Goal: Task Accomplishment & Management: Use online tool/utility

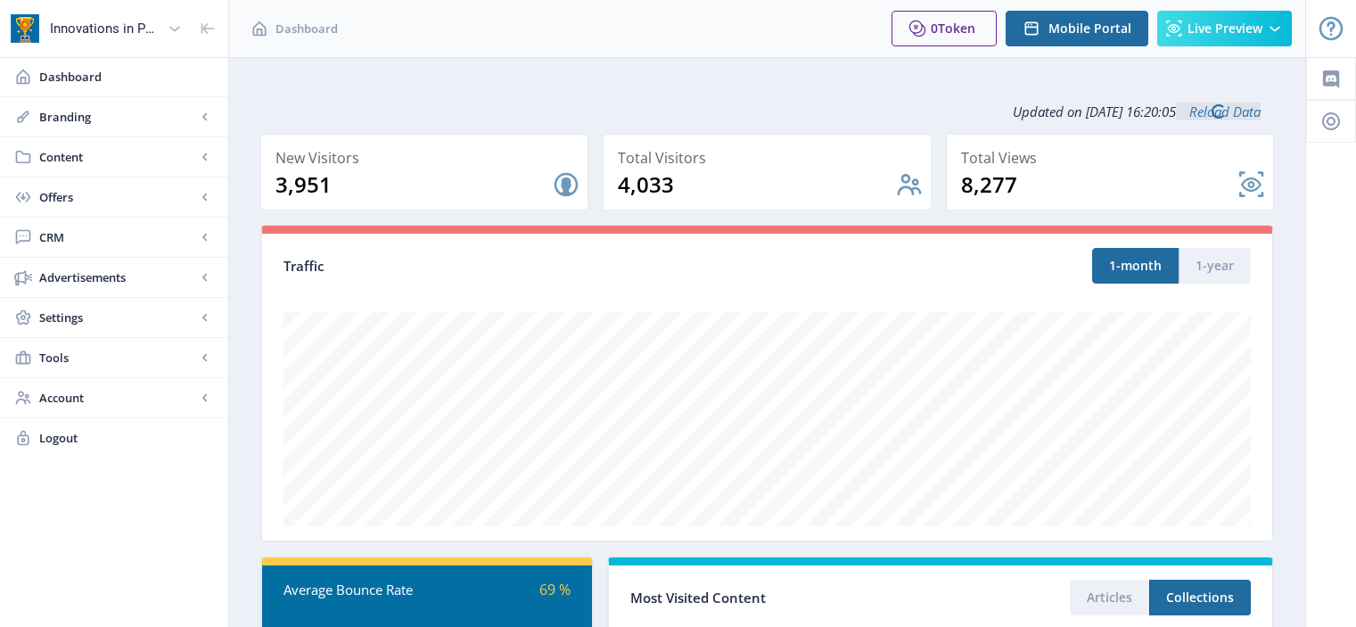
click at [106, 142] on link "Content" at bounding box center [114, 156] width 228 height 39
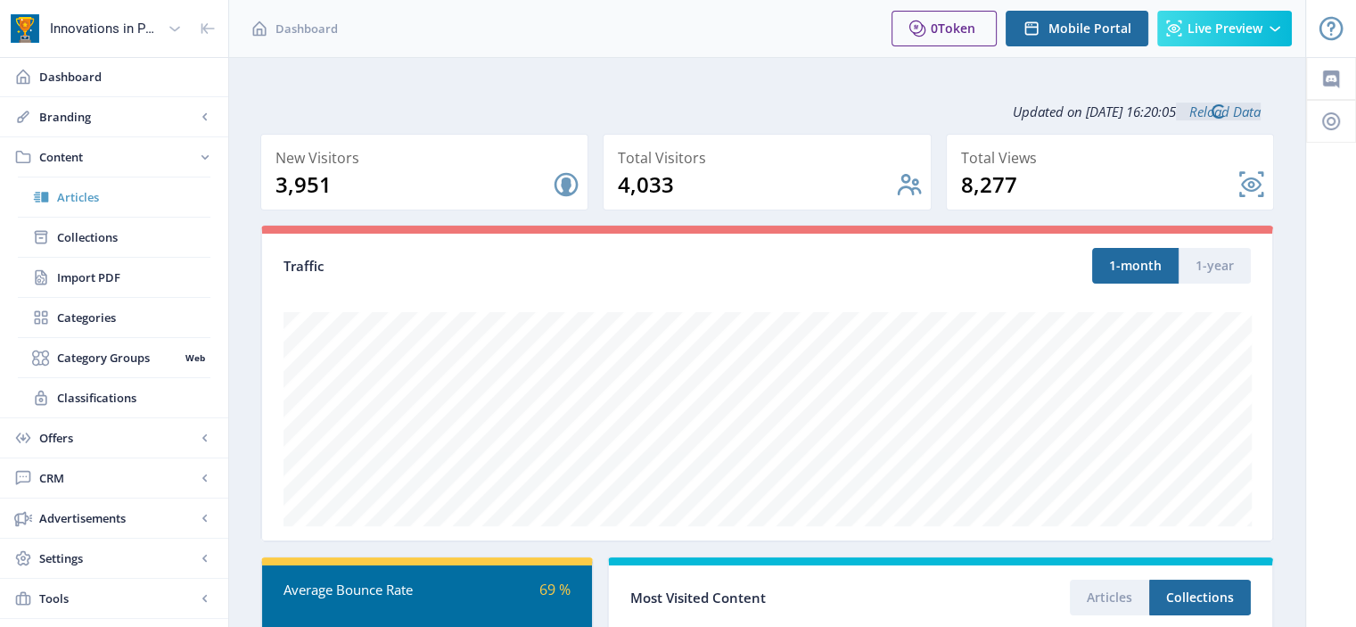
click at [114, 201] on span "Articles" at bounding box center [133, 197] width 153 height 18
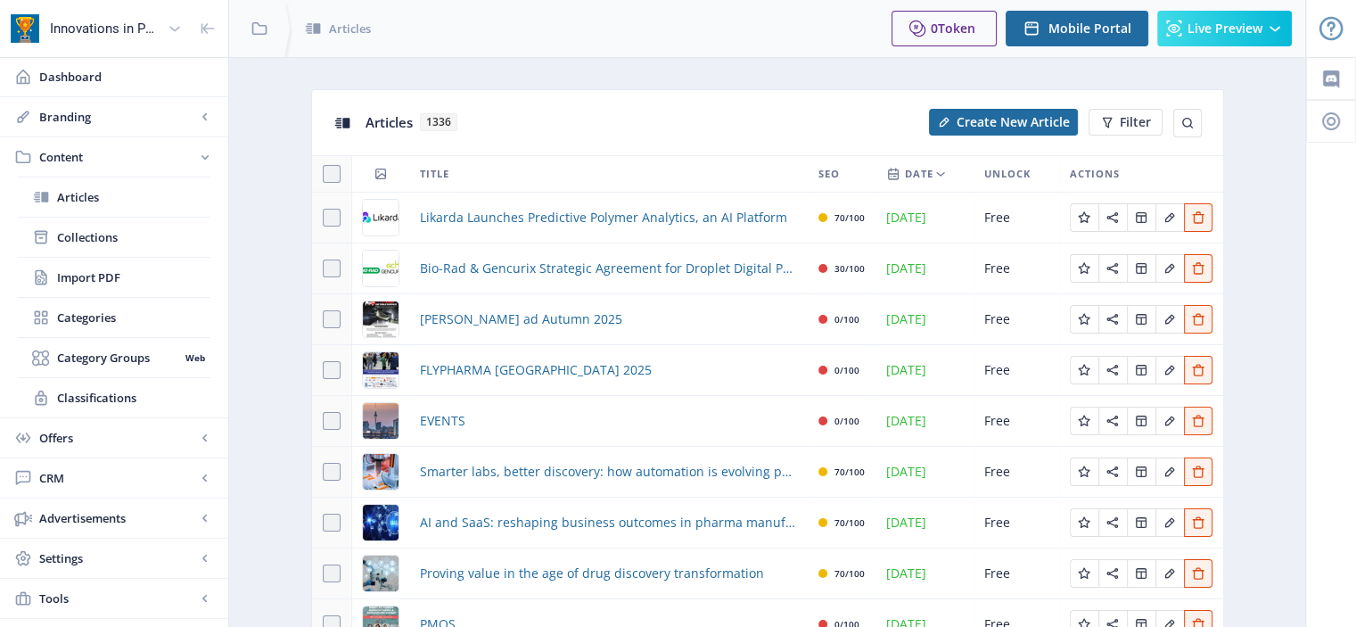
scroll to position [192, 0]
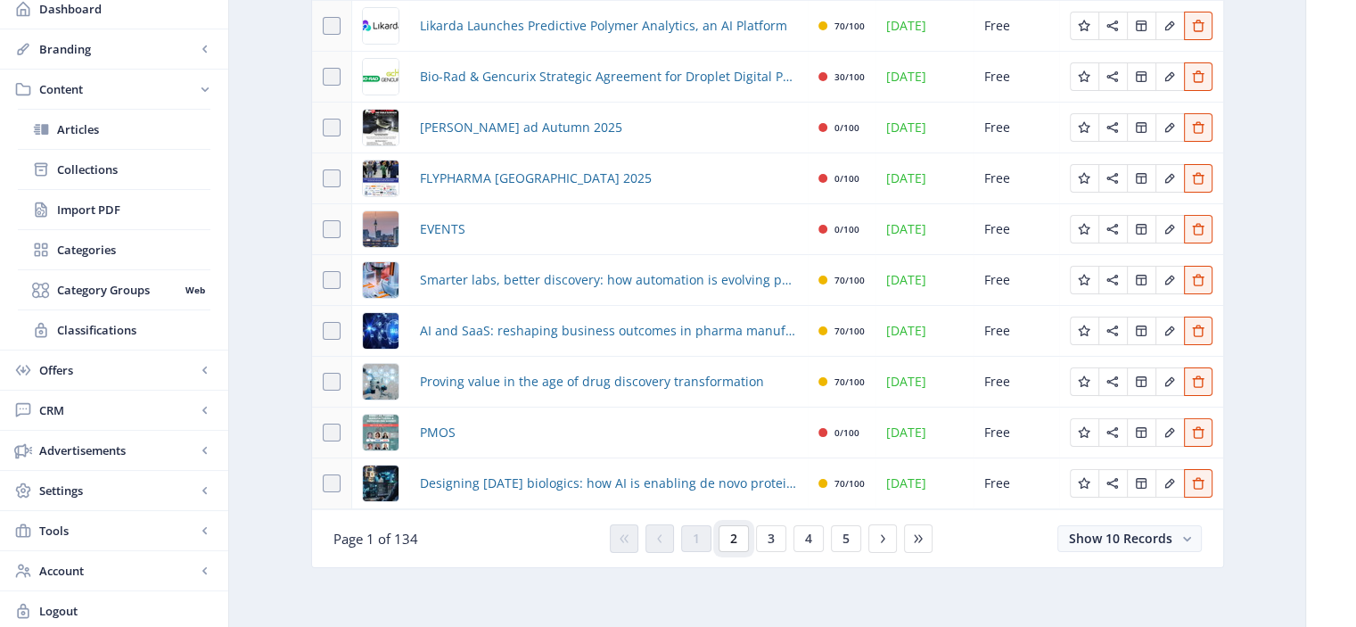
click at [738, 534] on button "2" at bounding box center [733, 538] width 30 height 27
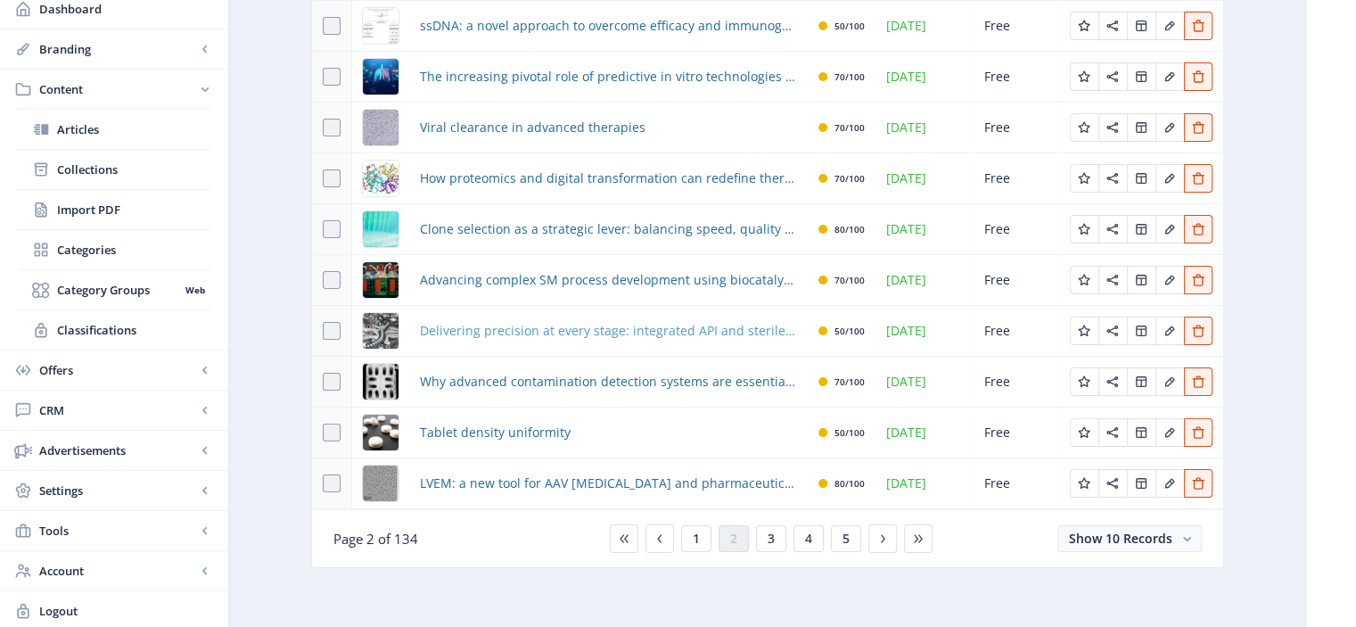
click at [677, 334] on span "Delivering precision at every stage: integrated API and sterile drug product se…" at bounding box center [608, 330] width 377 height 21
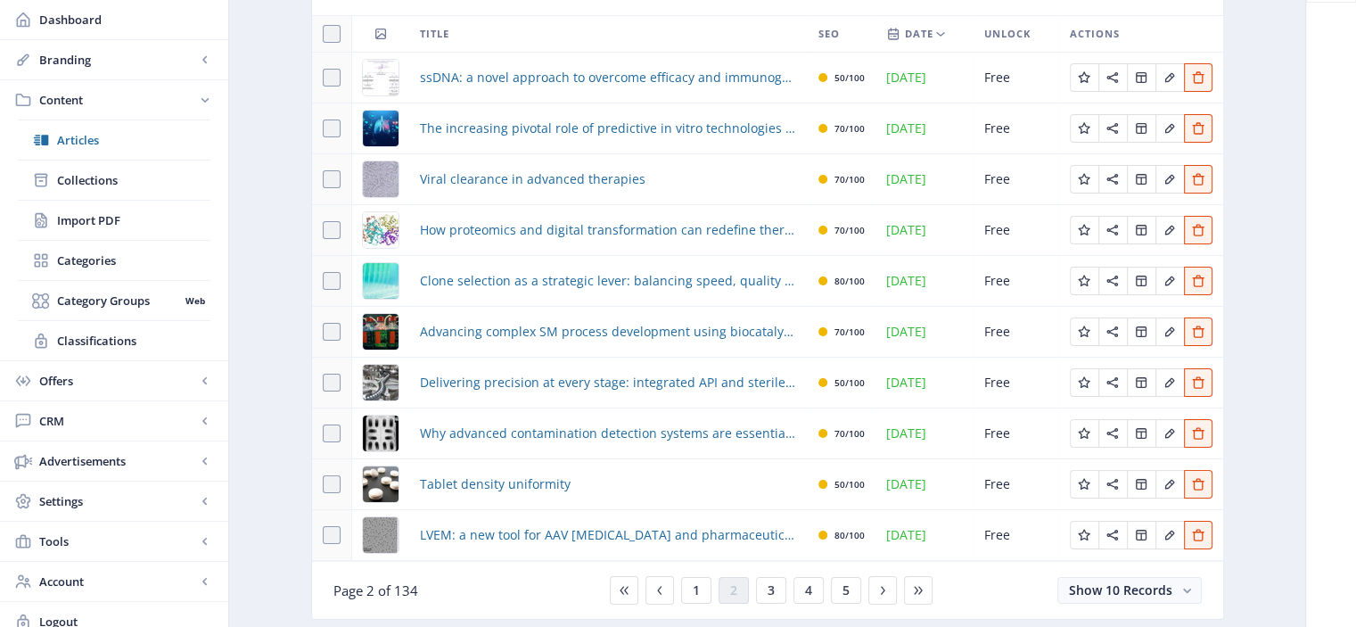
scroll to position [141, 0]
click at [778, 585] on div "You have unsaved changes Discard Changes Save Changes" at bounding box center [677, 598] width 1177 height 57
click at [759, 592] on div "You have unsaved changes Discard Changes Save Changes" at bounding box center [677, 598] width 1177 height 57
click at [768, 582] on div "You have unsaved changes Discard Changes Save Changes" at bounding box center [677, 598] width 1177 height 57
click at [696, 591] on div "You have unsaved changes Discard Changes Save Changes" at bounding box center [677, 598] width 1177 height 57
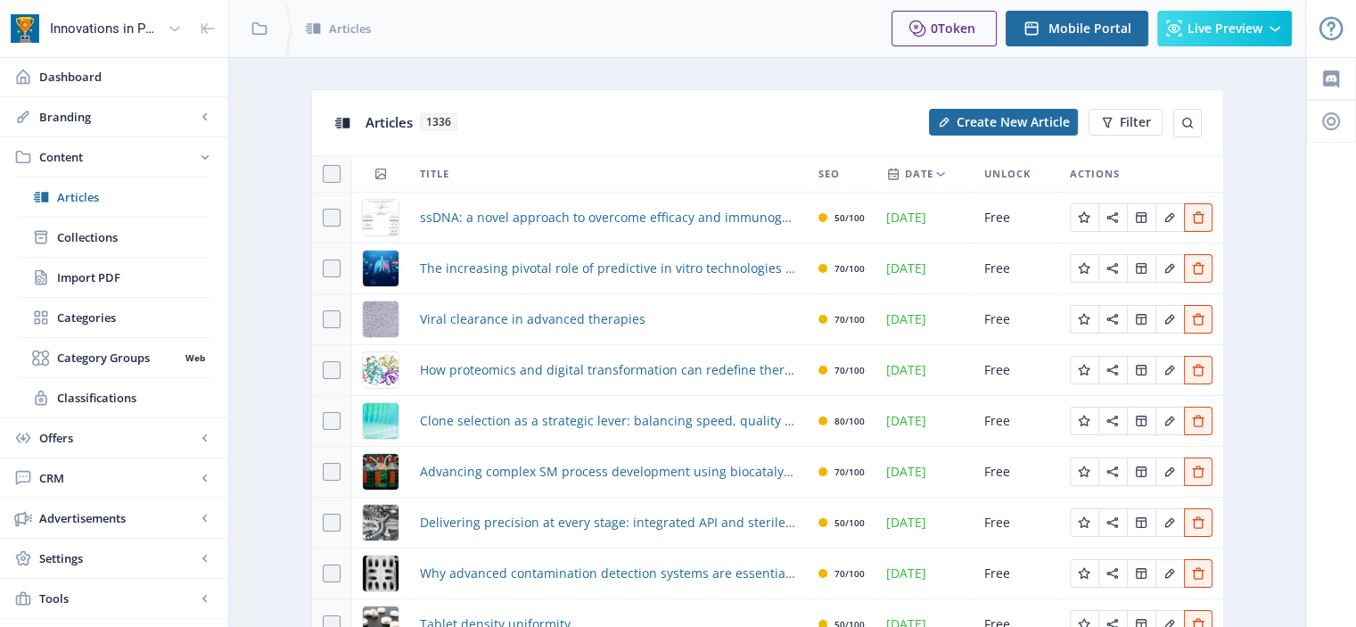
scroll to position [192, 0]
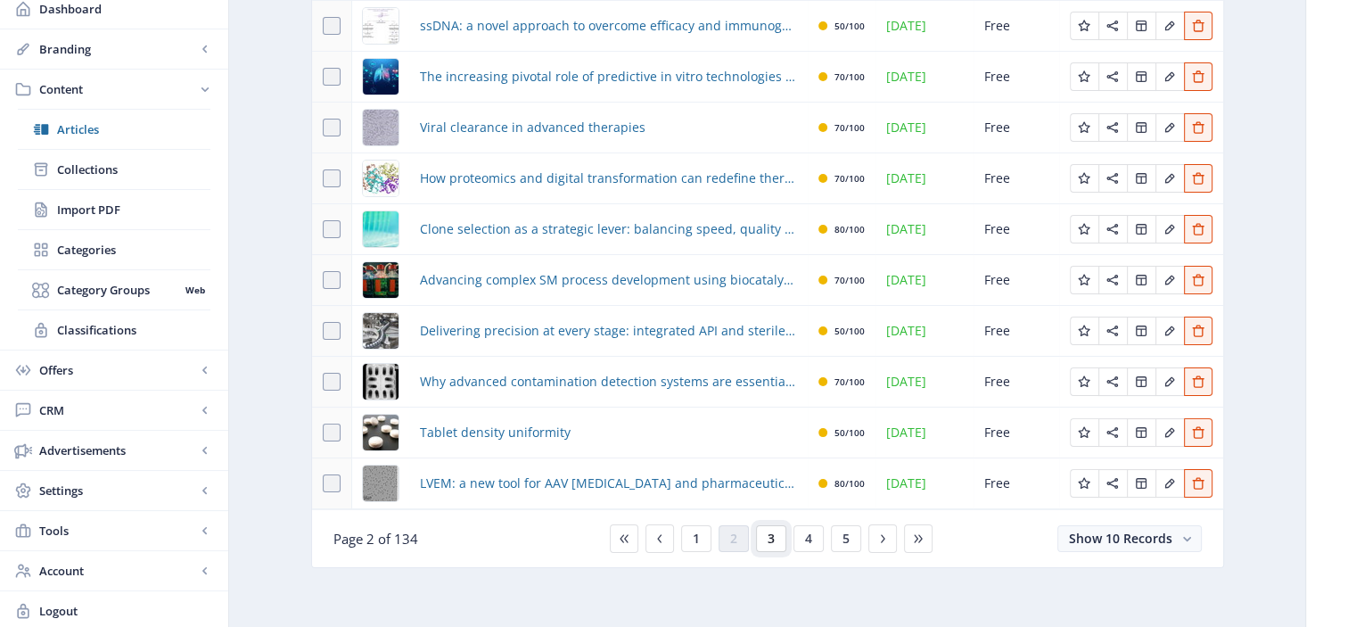
click at [767, 536] on span "3" at bounding box center [770, 538] width 7 height 14
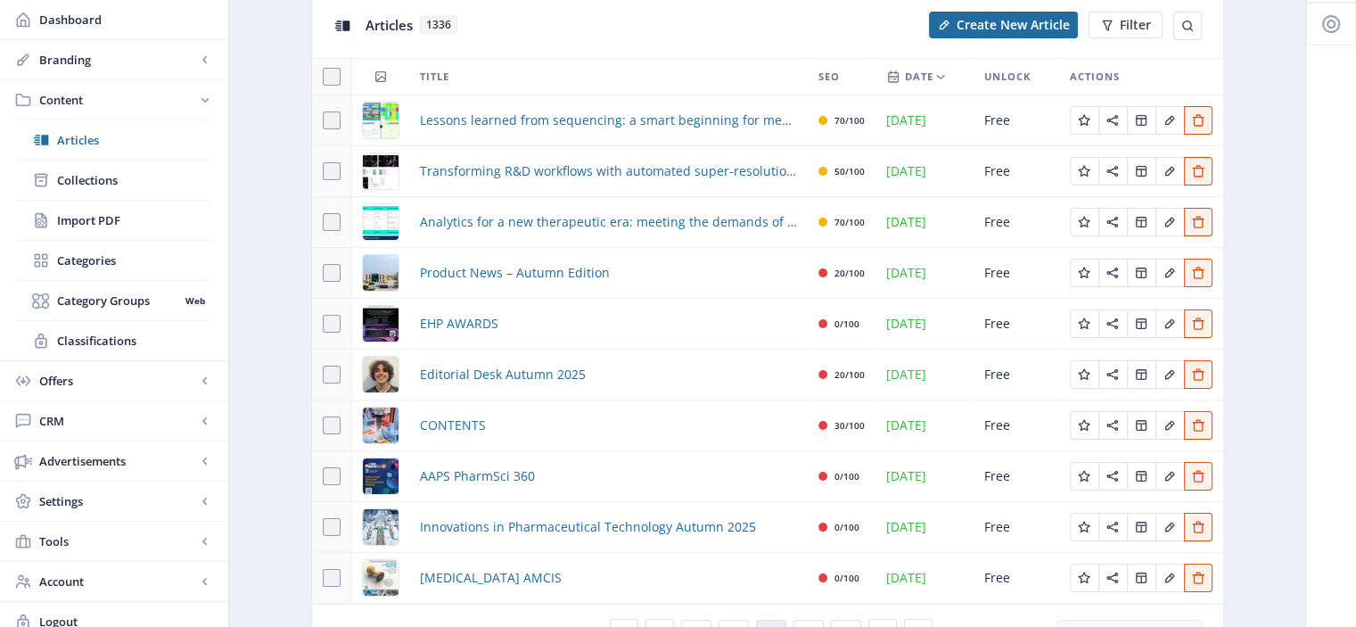
scroll to position [192, 0]
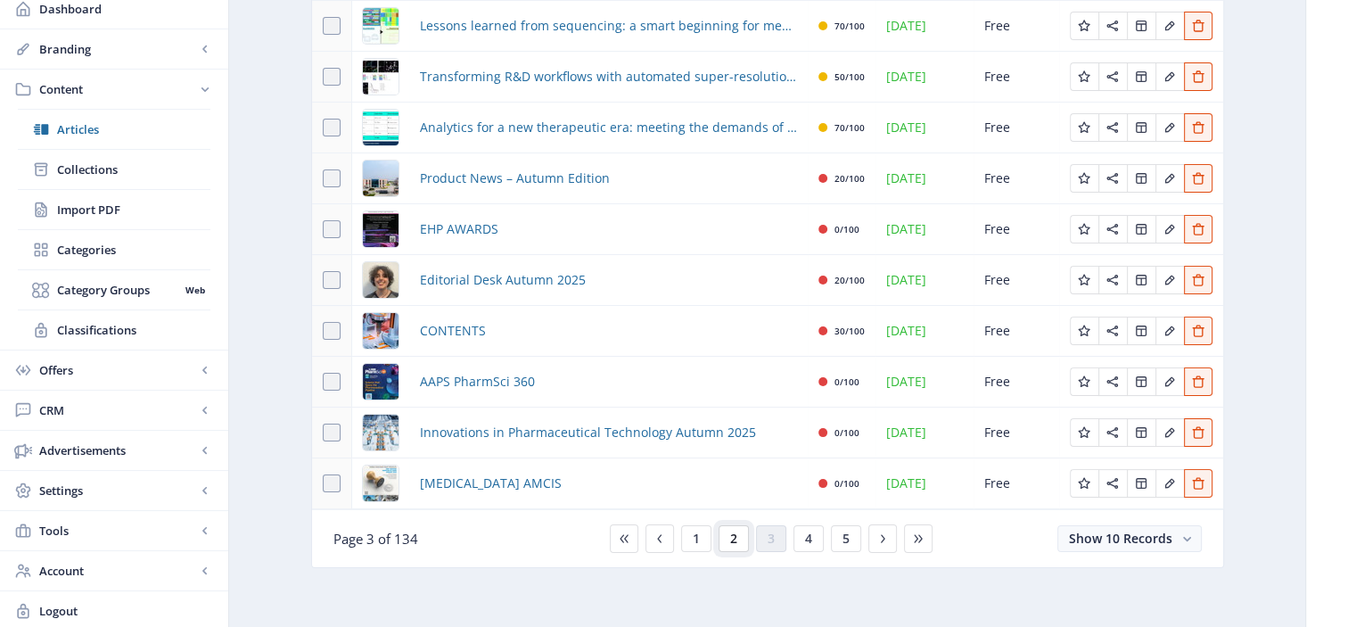
click at [731, 534] on span "2" at bounding box center [733, 538] width 7 height 14
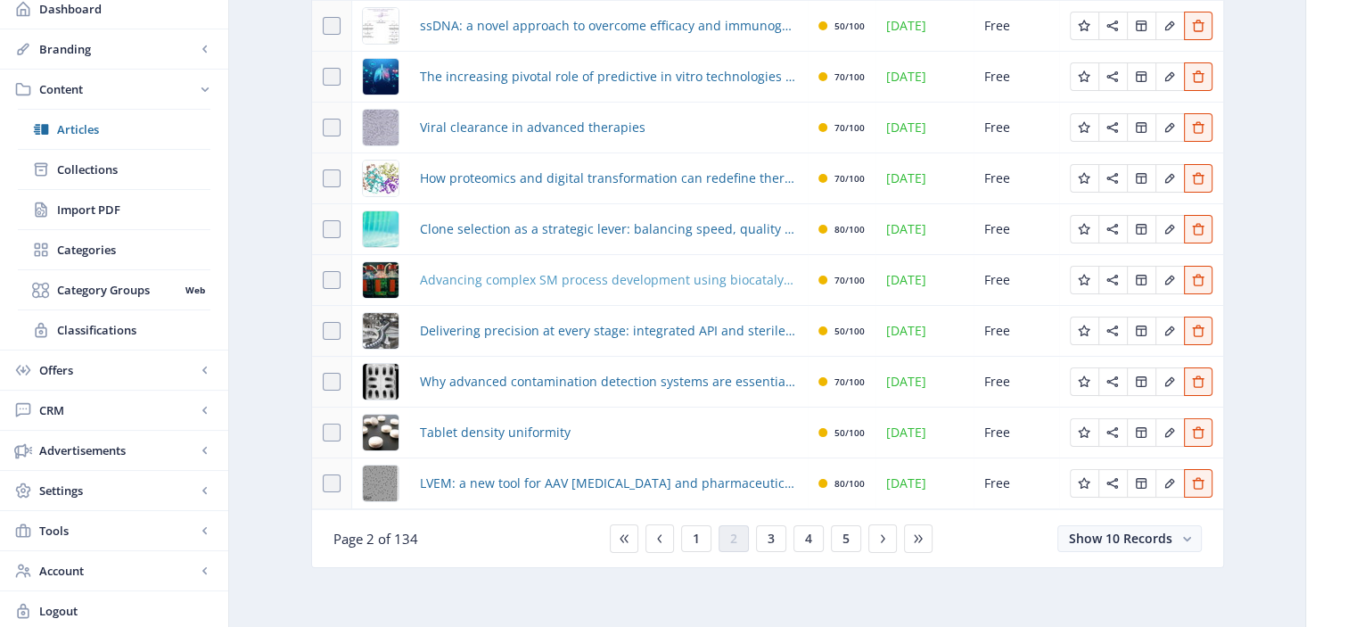
click at [593, 277] on span "Advancing complex SM process development using biocatalysis" at bounding box center [608, 279] width 377 height 21
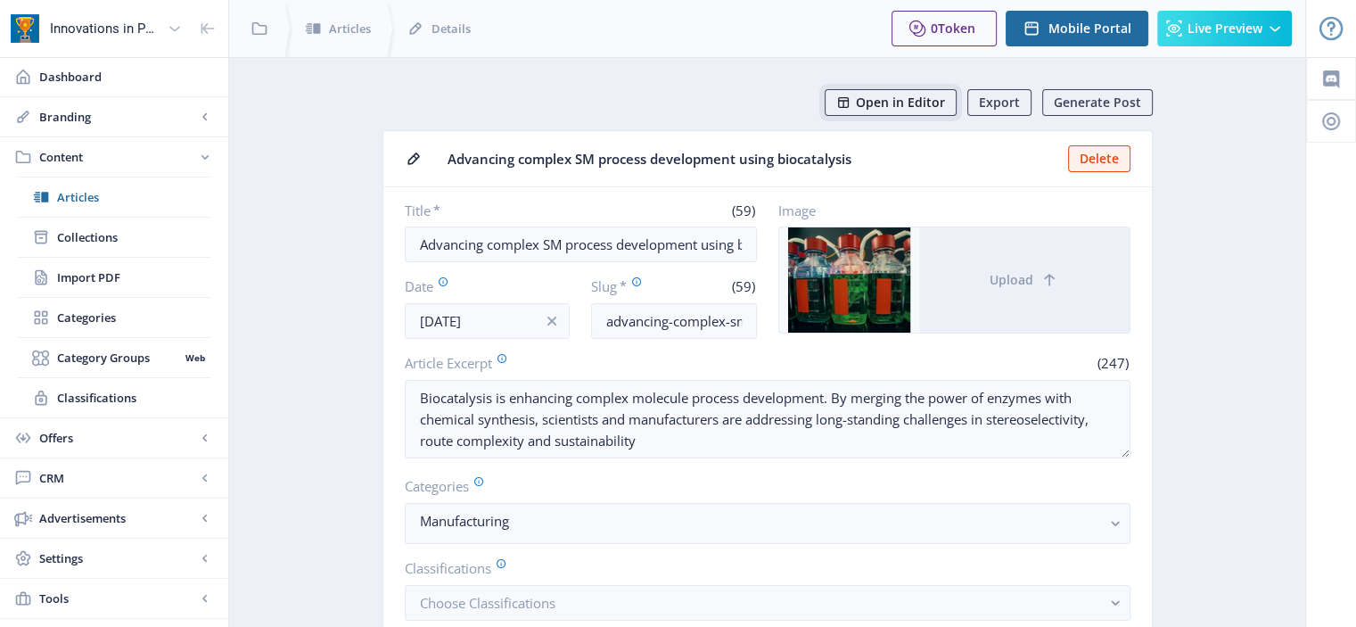
click at [905, 102] on span "Open in Editor" at bounding box center [900, 102] width 89 height 14
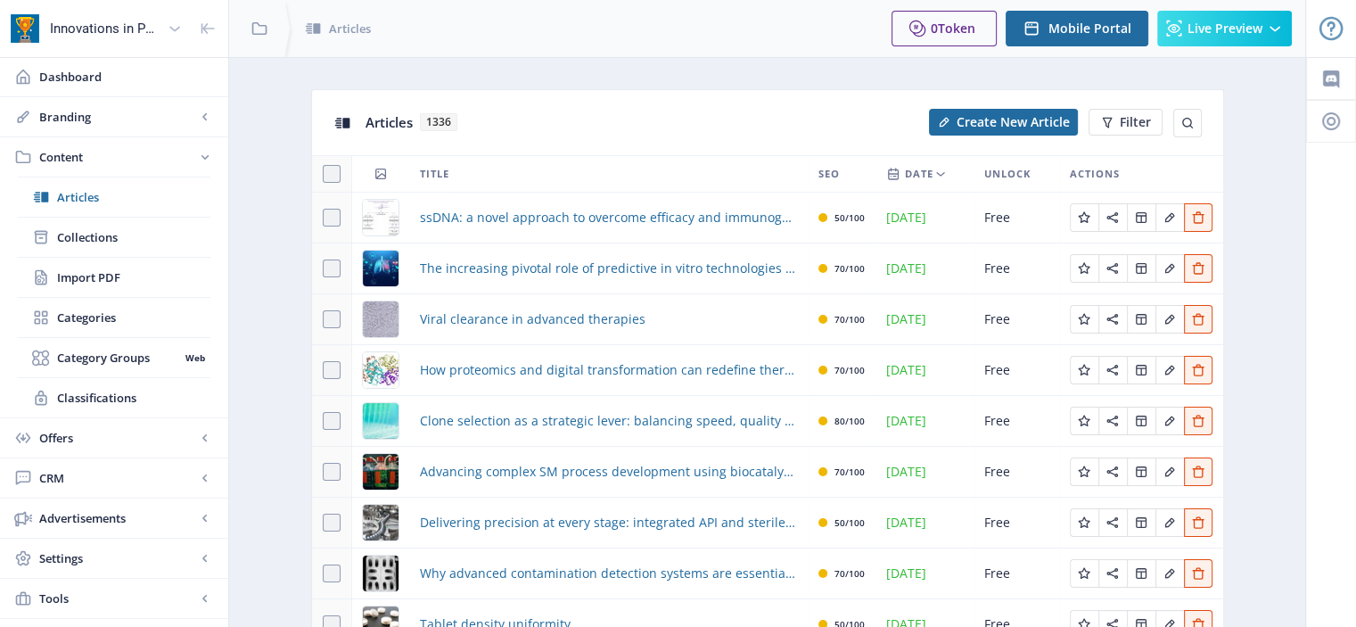
scroll to position [192, 0]
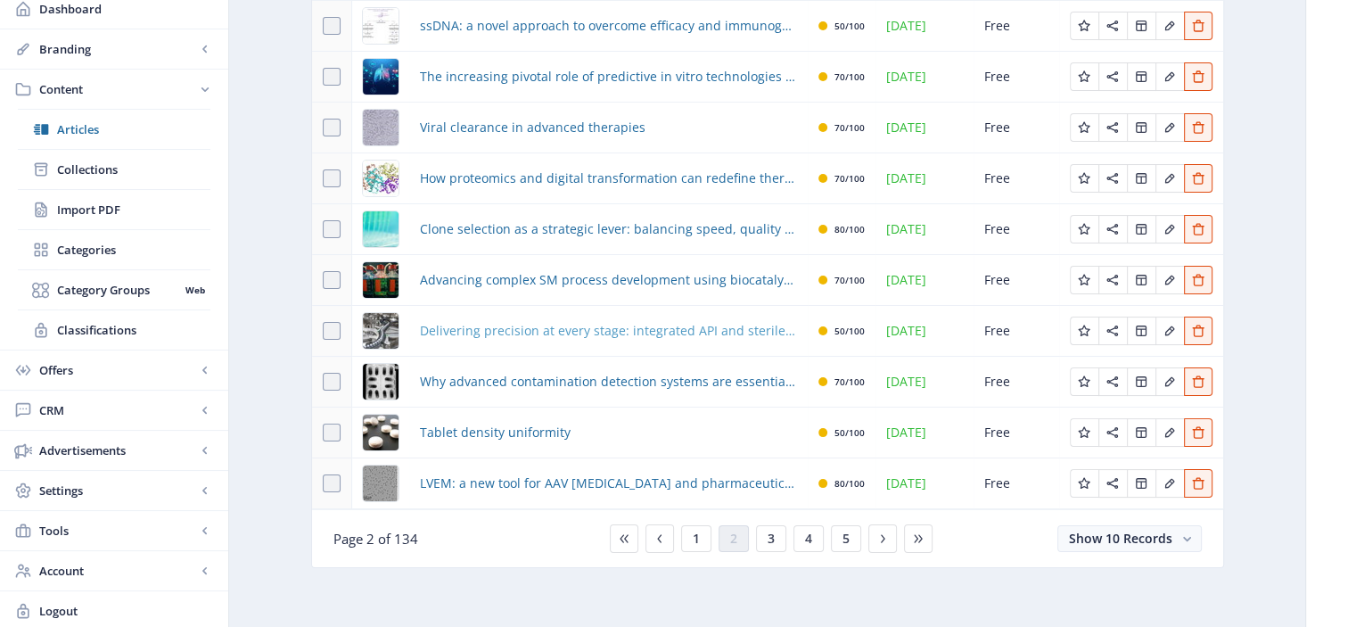
click at [633, 338] on span "Delivering precision at every stage: integrated API and sterile drug product se…" at bounding box center [608, 330] width 377 height 21
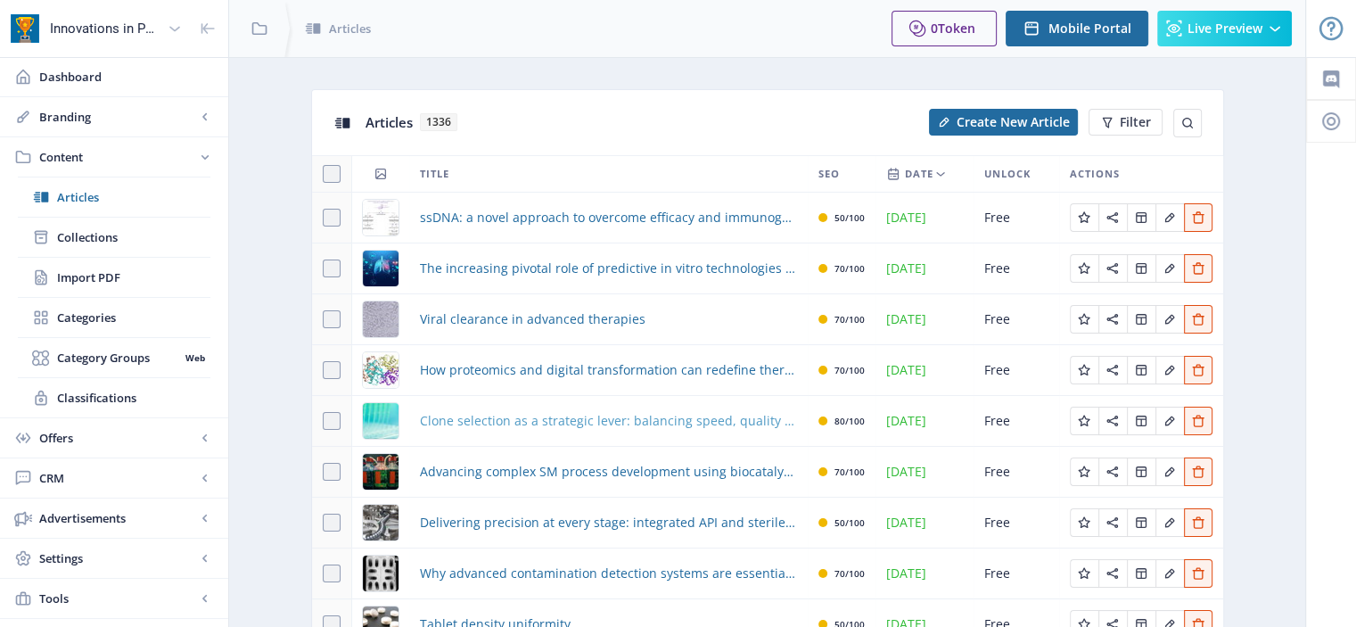
click at [626, 414] on span "Clone selection as a strategic lever: balancing speed, quality and long-term vi…" at bounding box center [608, 420] width 377 height 21
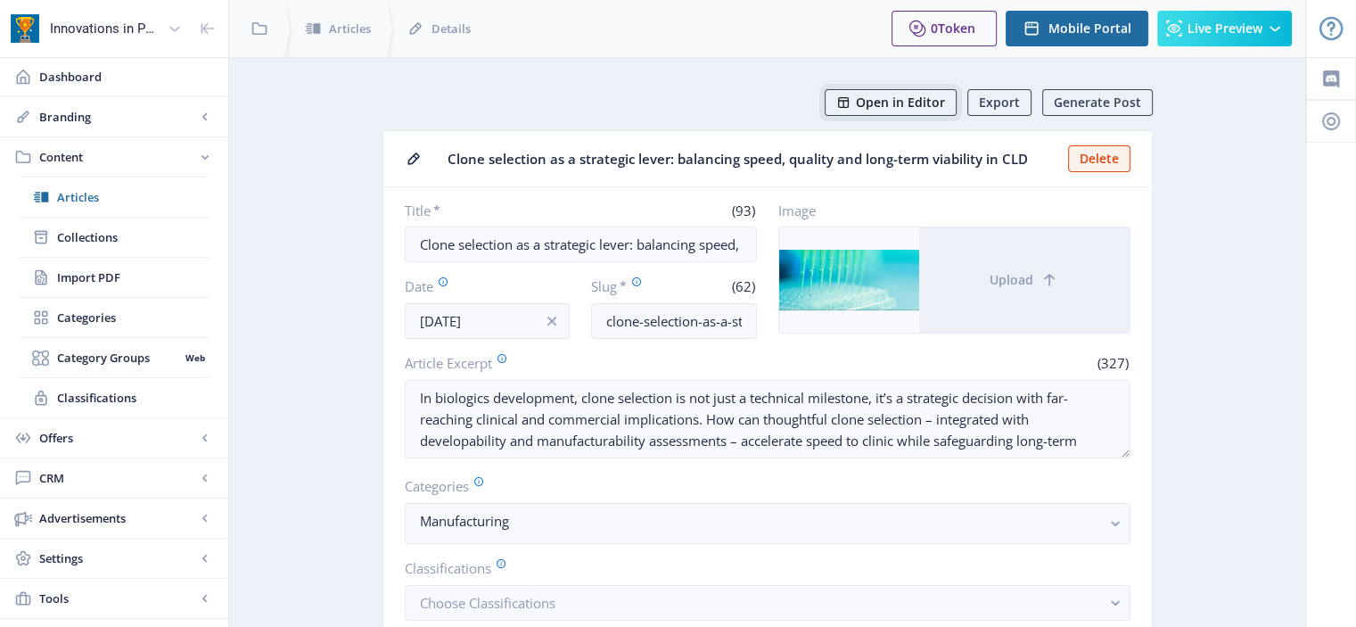
click at [903, 104] on span "Open in Editor" at bounding box center [900, 102] width 89 height 14
click at [107, 198] on span "Articles" at bounding box center [133, 197] width 153 height 18
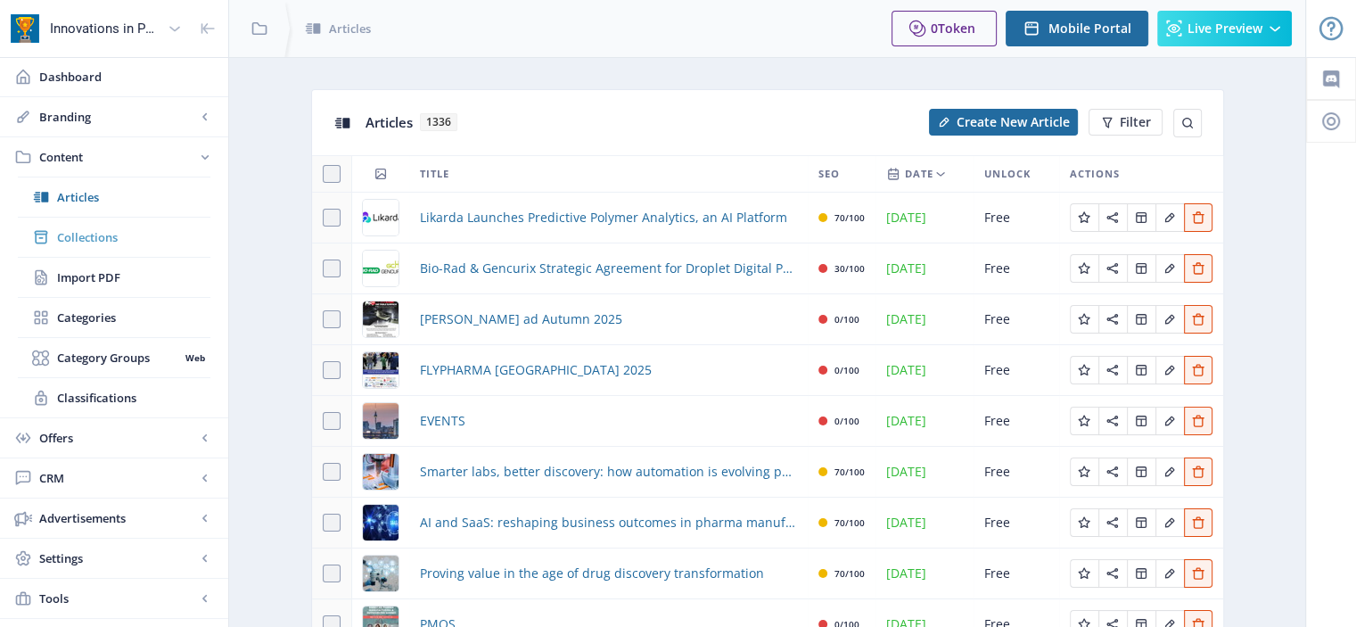
click at [152, 229] on span "Collections" at bounding box center [133, 237] width 153 height 18
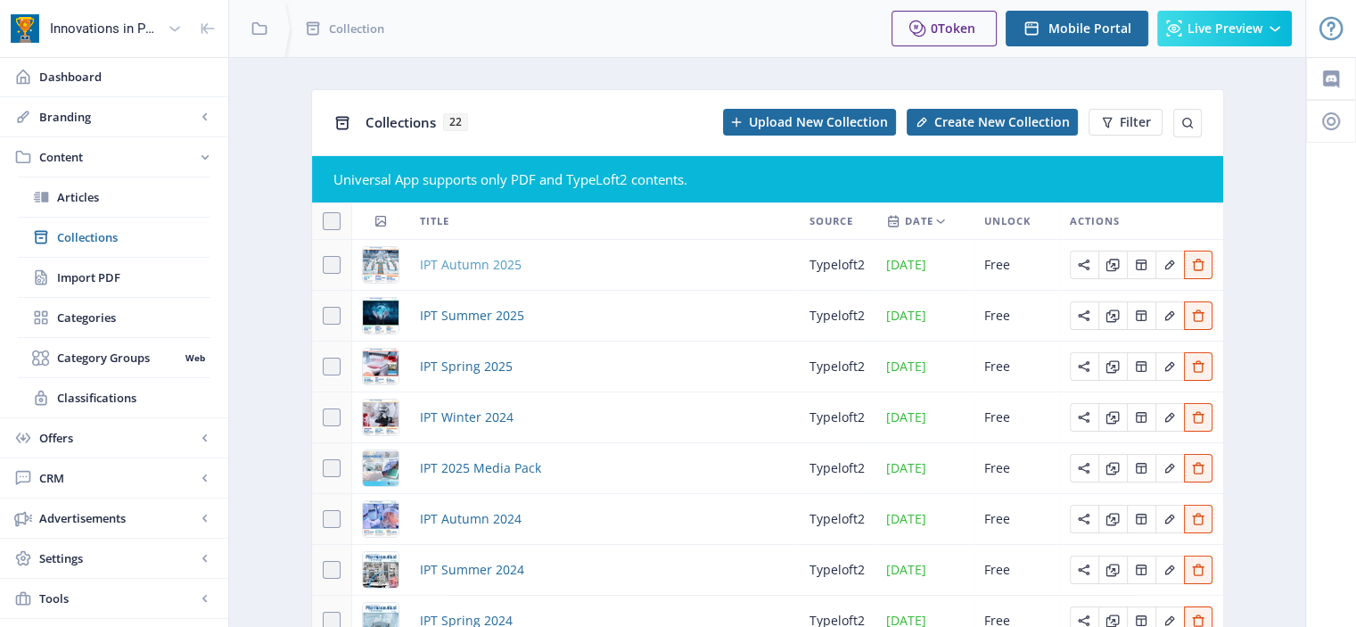
click at [517, 264] on span "IPT Autumn 2025" at bounding box center [471, 264] width 102 height 21
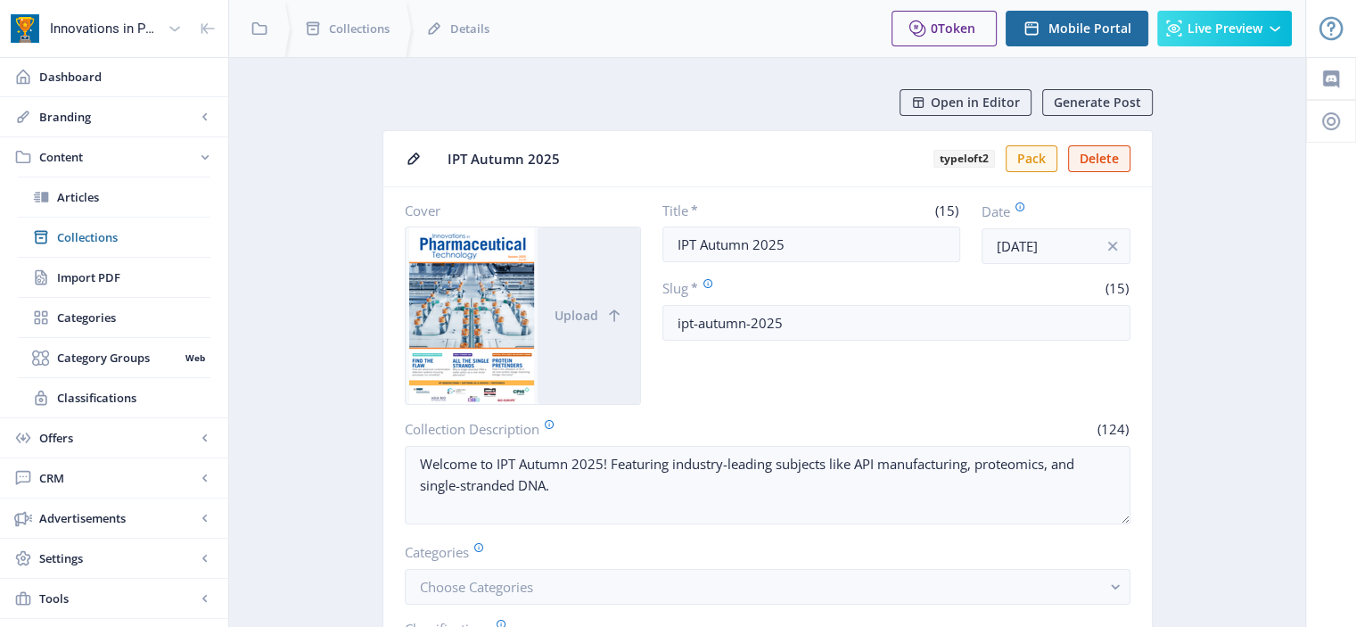
click at [965, 104] on span "Open in Editor" at bounding box center [975, 102] width 89 height 14
